Goal: Task Accomplishment & Management: Use online tool/utility

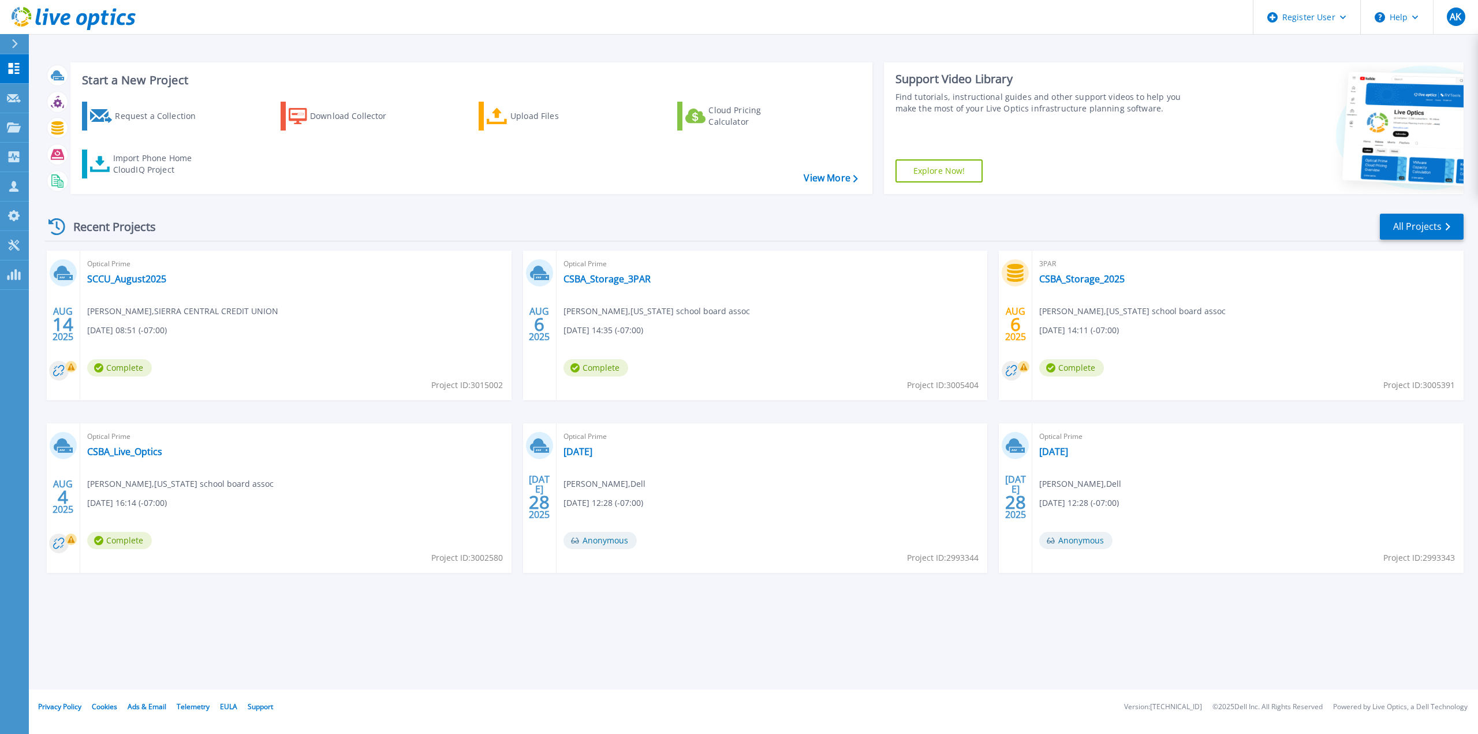
click at [6, 34] on button at bounding box center [14, 44] width 29 height 20
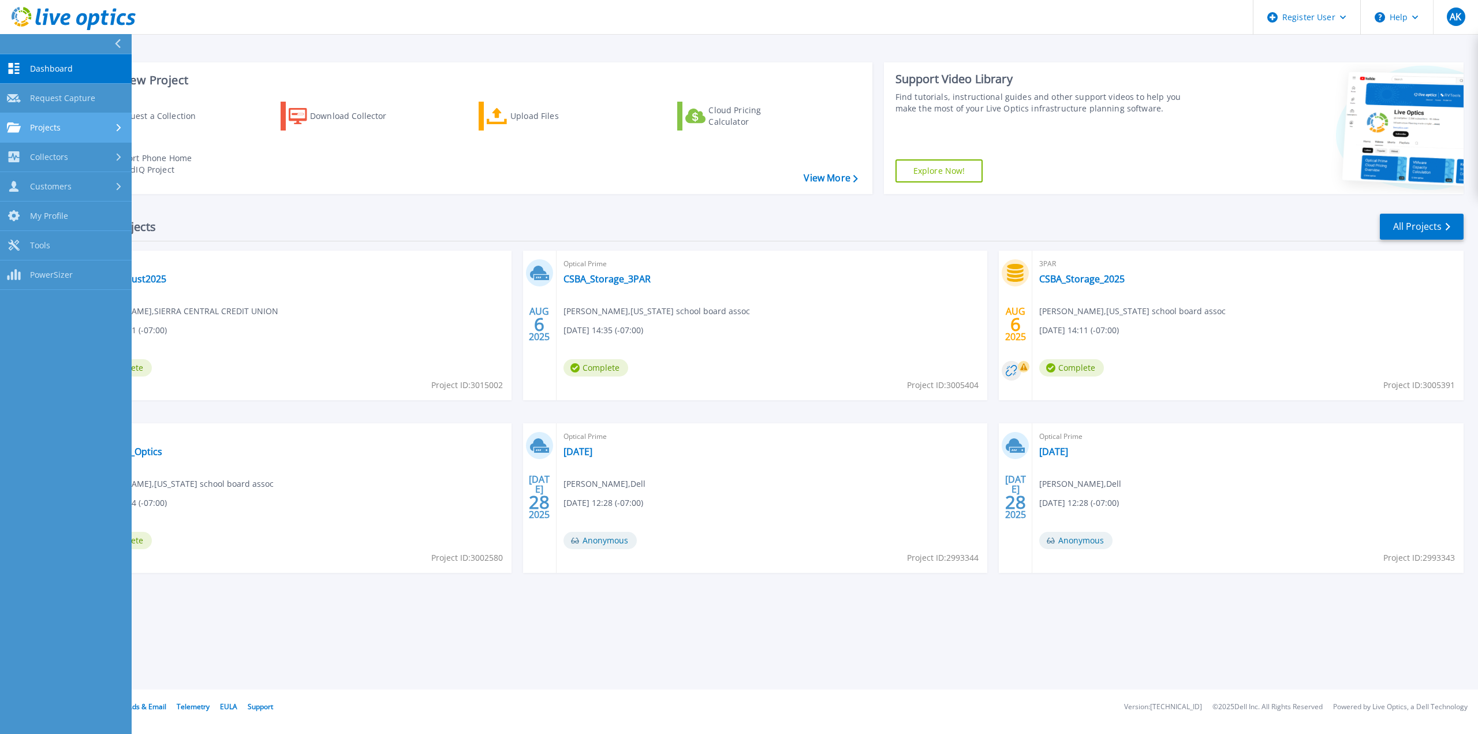
click at [91, 124] on div "Projects" at bounding box center [66, 127] width 118 height 10
click at [87, 161] on link "Search Projects" at bounding box center [66, 157] width 132 height 29
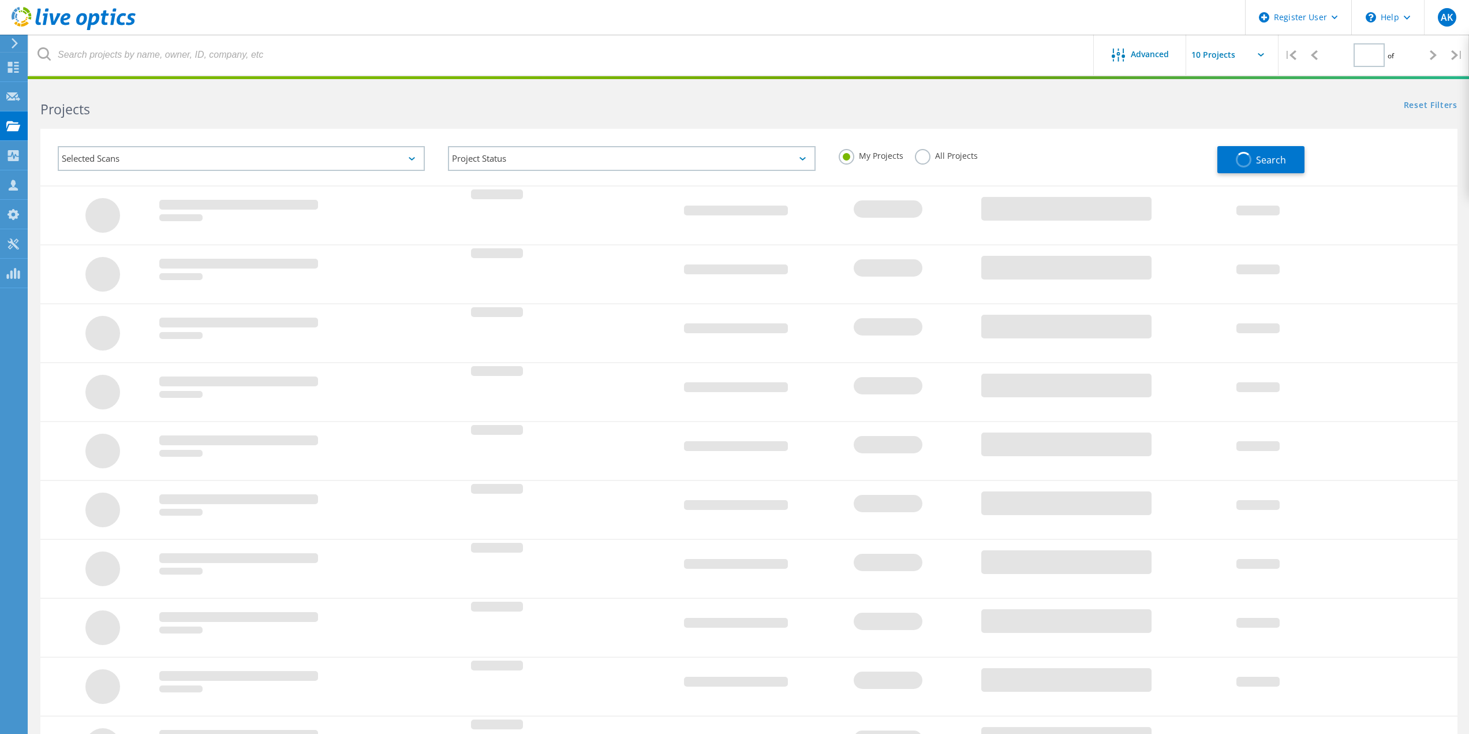
type input "1"
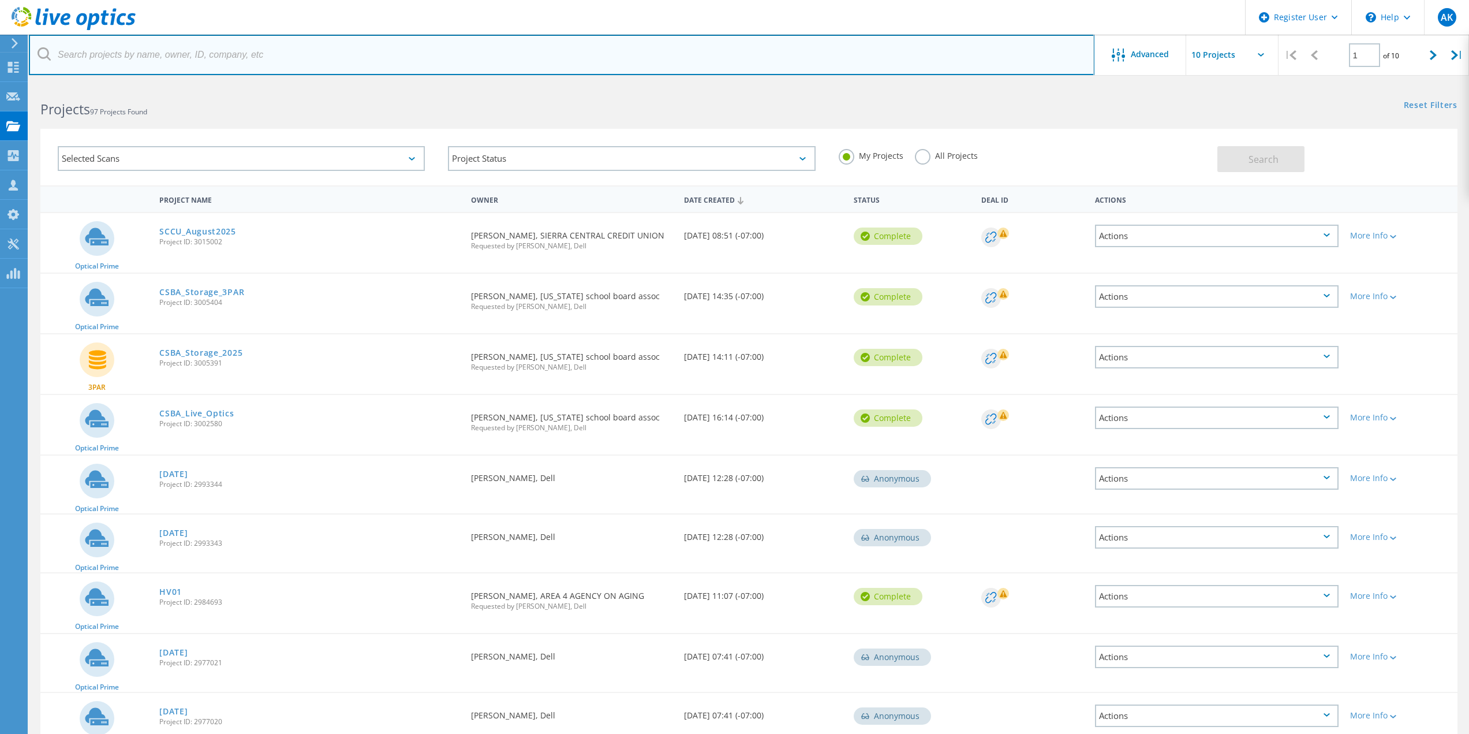
click at [368, 44] on input "text" at bounding box center [562, 55] width 1066 height 40
paste input "jasonp@deltadiablo.org"
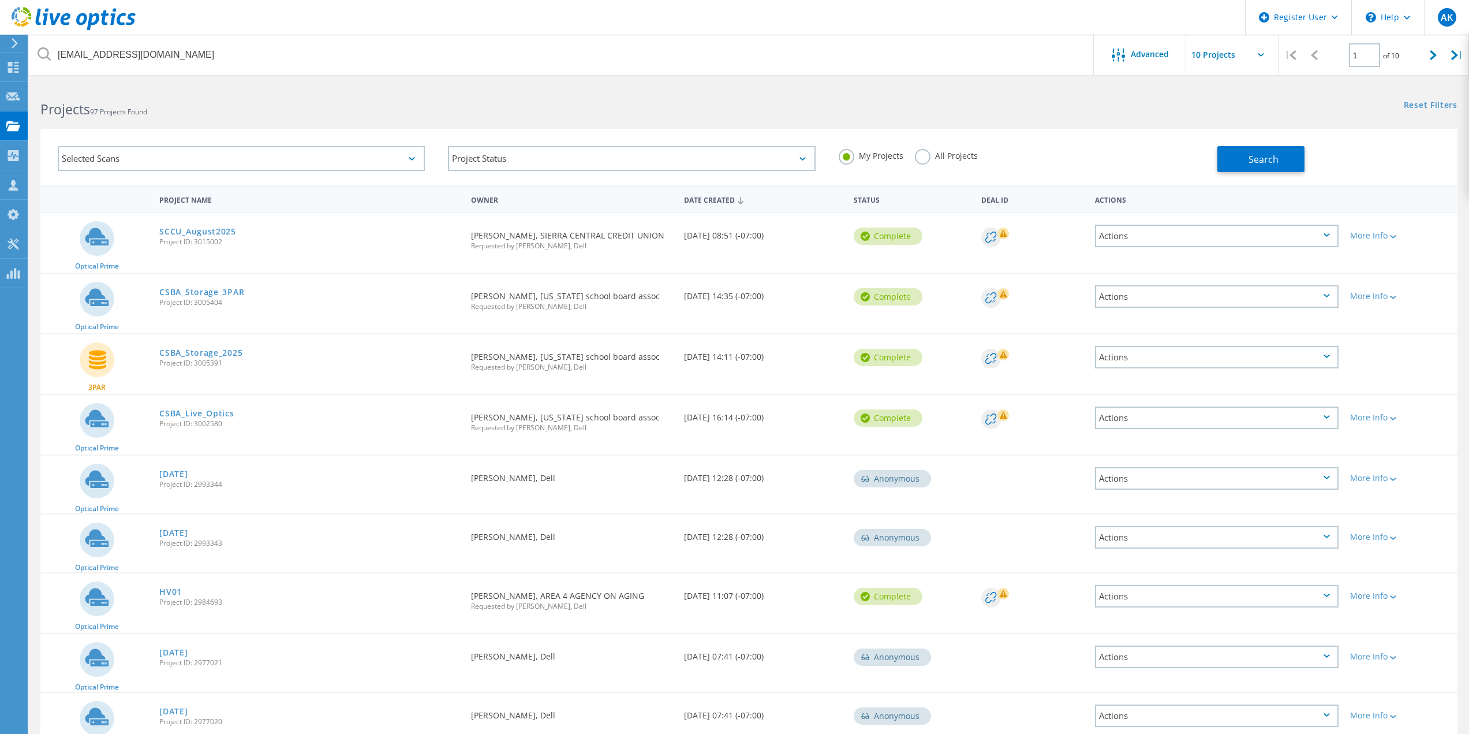
click at [925, 156] on label "All Projects" at bounding box center [946, 154] width 63 height 11
click at [0, 0] on input "All Projects" at bounding box center [0, 0] width 0 height 0
click at [1291, 155] on button "Search" at bounding box center [1260, 159] width 87 height 26
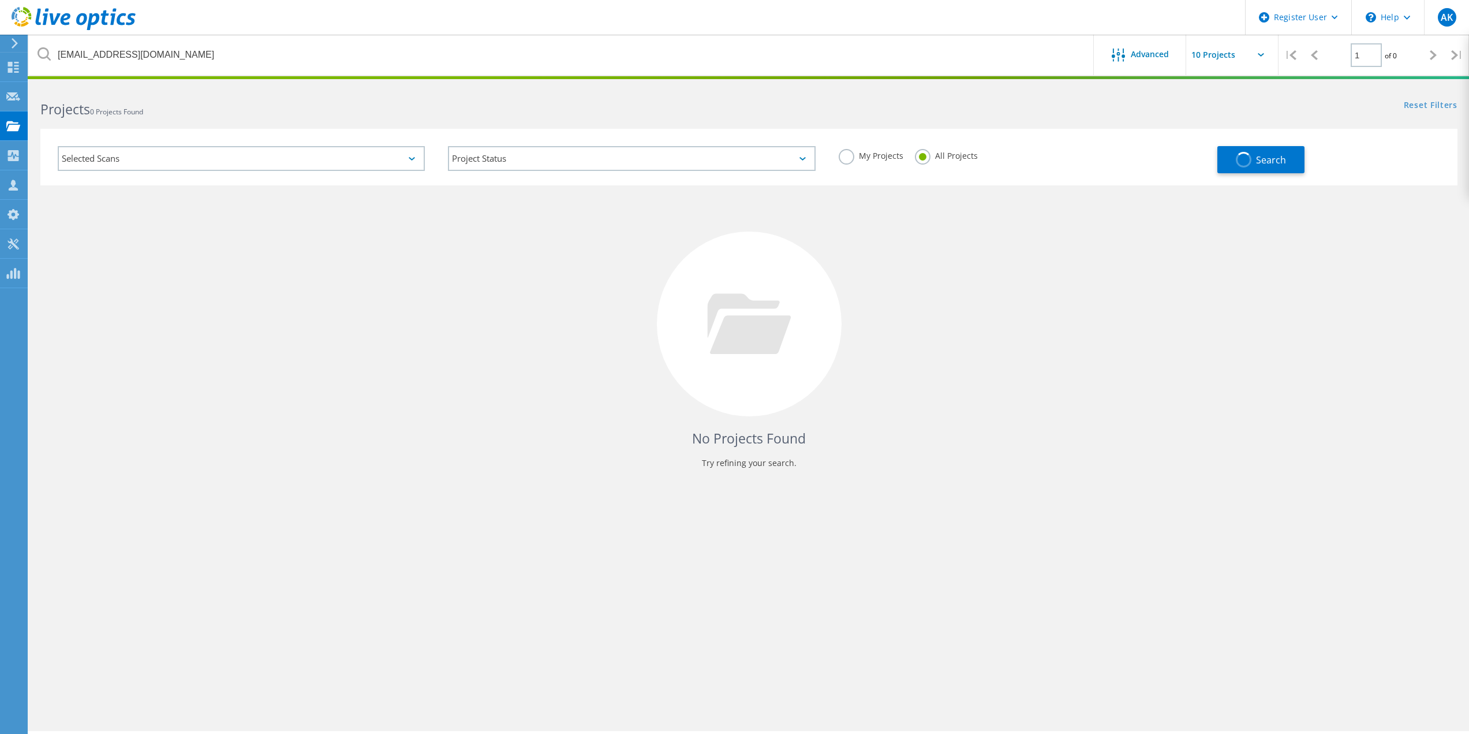
click at [851, 155] on label "My Projects" at bounding box center [871, 154] width 65 height 11
click at [0, 0] on input "My Projects" at bounding box center [0, 0] width 0 height 0
click at [940, 152] on label "All Projects" at bounding box center [946, 154] width 63 height 11
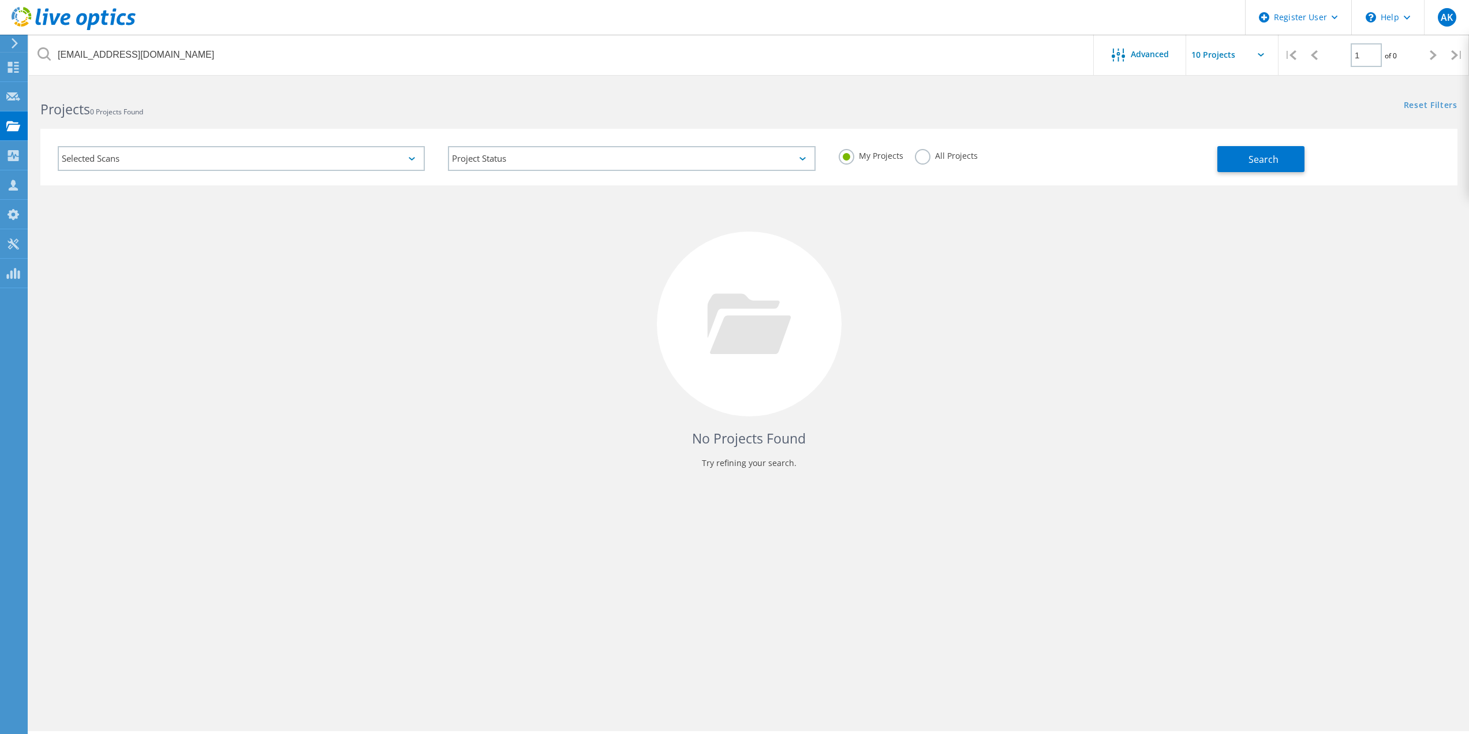
click at [930, 151] on label "All Projects" at bounding box center [946, 154] width 63 height 11
click at [0, 0] on input "All Projects" at bounding box center [0, 0] width 0 height 0
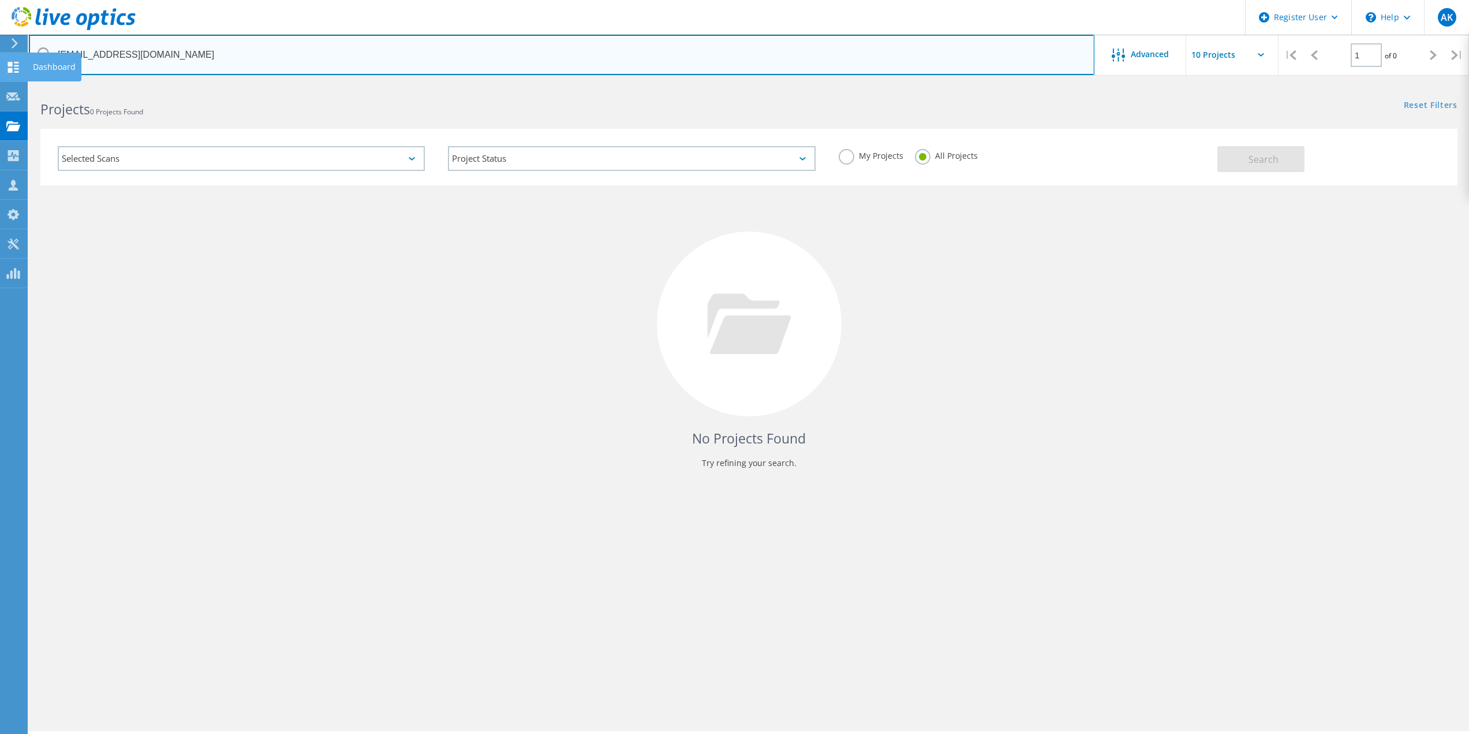
drag, startPoint x: 87, startPoint y: 56, endPoint x: 0, endPoint y: 55, distance: 86.6
click at [0, 84] on div "Register User \n Help Explore Helpful Articles Contact Support AK Dell User All…" at bounding box center [734, 425] width 1469 height 682
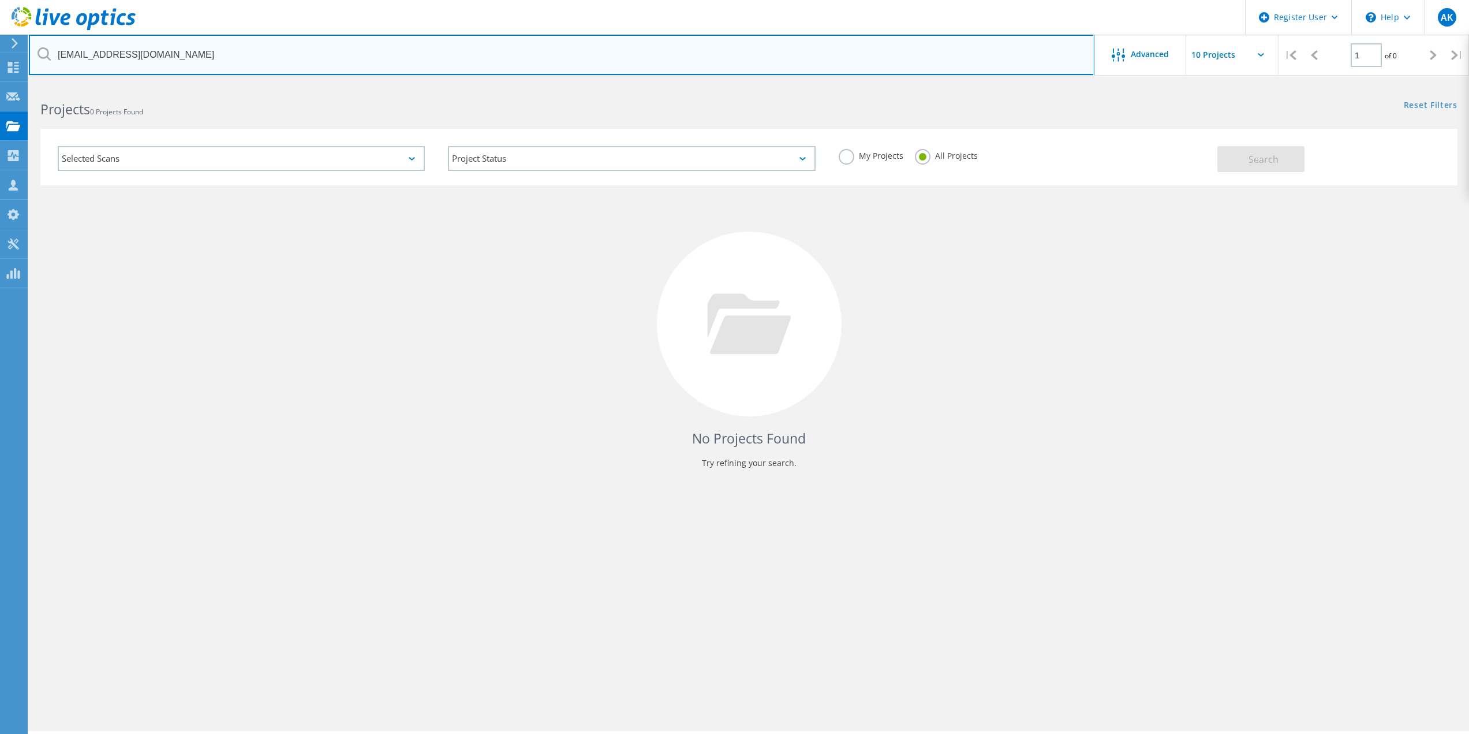
drag, startPoint x: 89, startPoint y: 51, endPoint x: 54, endPoint y: 53, distance: 35.3
click at [54, 53] on input "jasonp@deltadiablo.org" at bounding box center [562, 55] width 1066 height 40
type input "@deltadiablo.org"
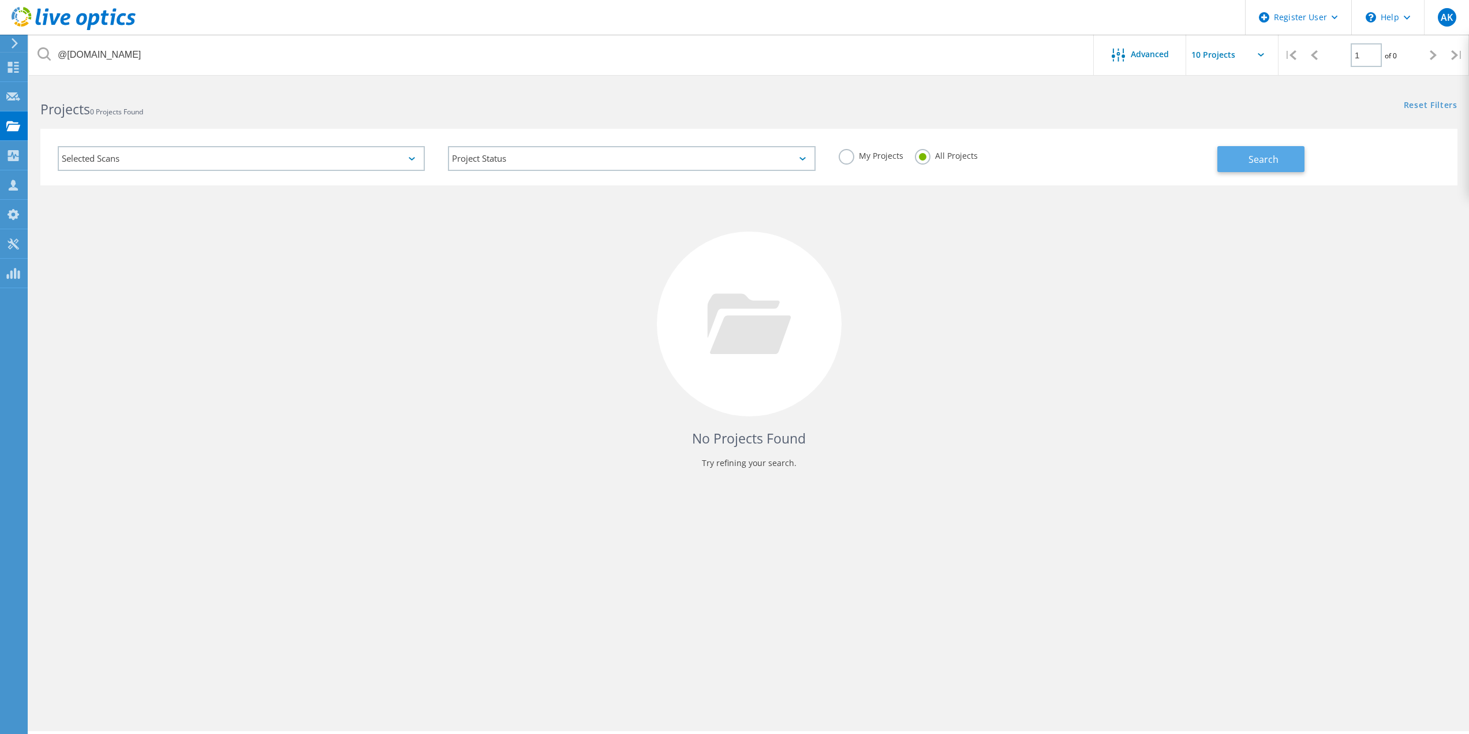
click at [1257, 156] on span "Search" at bounding box center [1264, 159] width 30 height 13
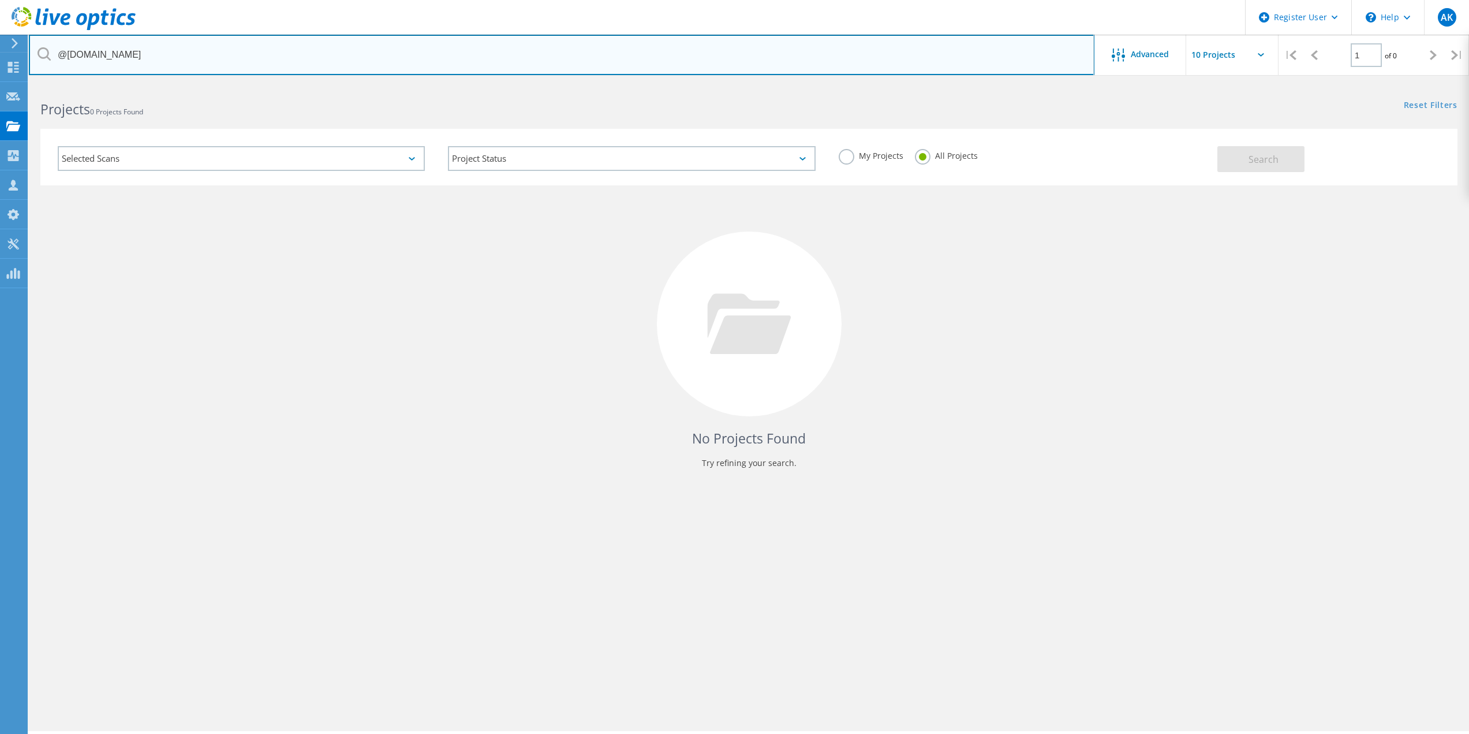
click at [342, 53] on input "@deltadiablo.org" at bounding box center [562, 55] width 1066 height 40
